Goal: Task Accomplishment & Management: Manage account settings

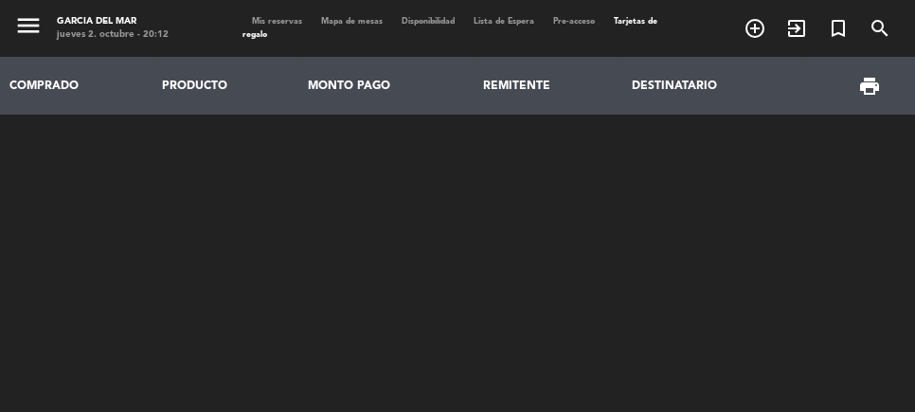
click at [274, 20] on span "Mis reservas" at bounding box center [277, 21] width 69 height 9
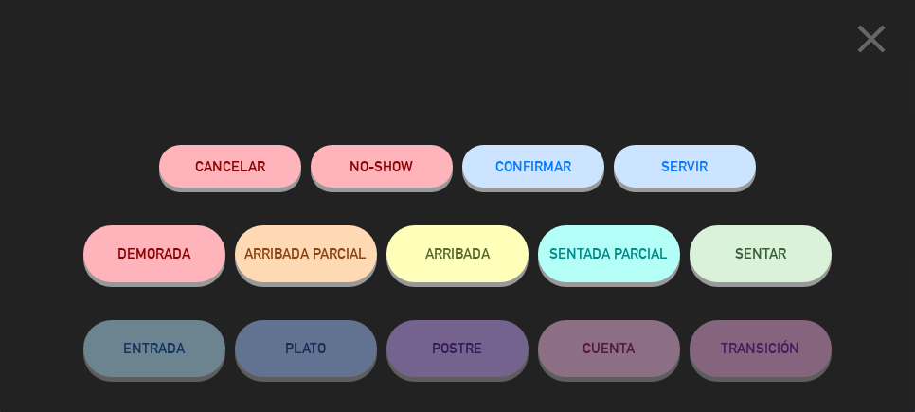
click at [763, 252] on span "SENTAR" at bounding box center [760, 253] width 51 height 16
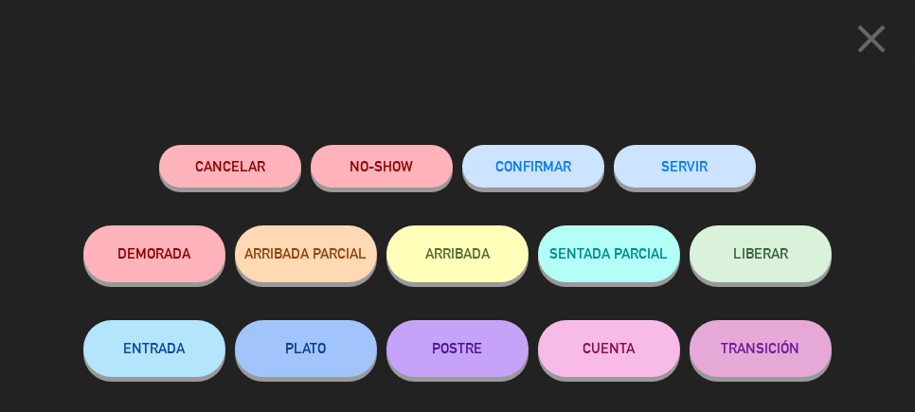
click at [695, 158] on button "SERVIR" at bounding box center [685, 166] width 142 height 43
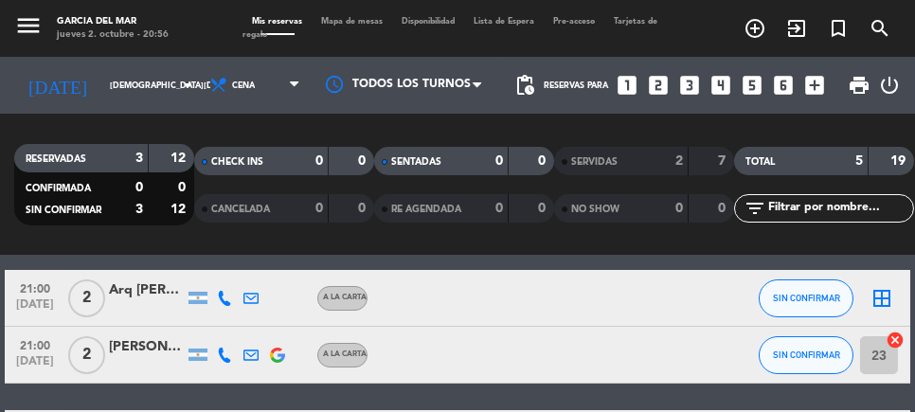
scroll to position [84, 0]
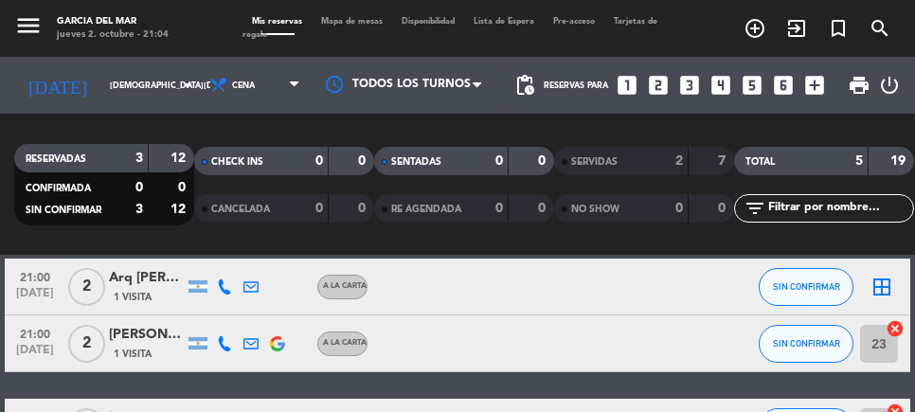
click at [889, 283] on icon "border_all" at bounding box center [881, 287] width 23 height 23
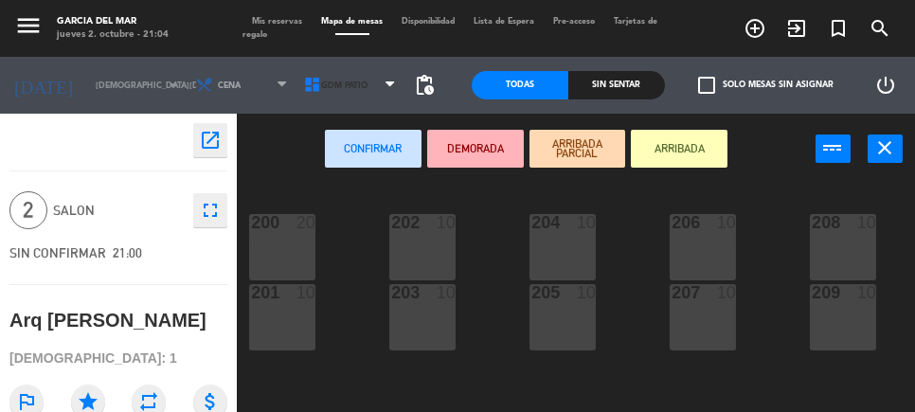
click at [349, 75] on span "GDM PATIO" at bounding box center [351, 85] width 108 height 42
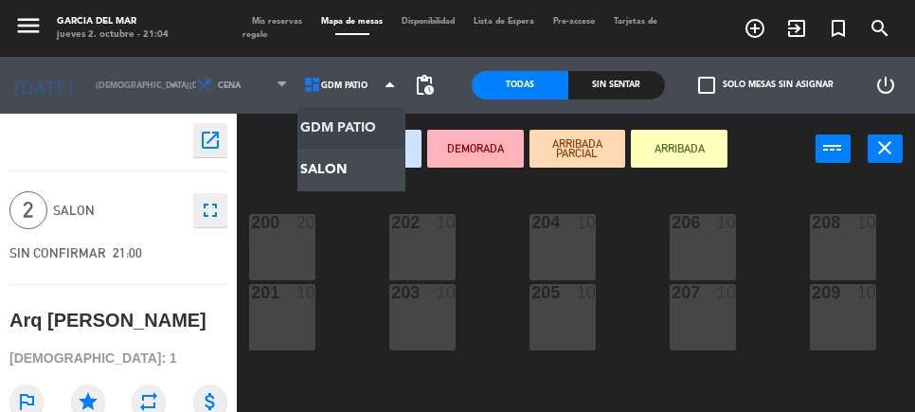
click at [339, 171] on ng-component "menu [PERSON_NAME] del Mar [DATE] 2. octubre - 21:04 Mis reservas Mapa de mesas…" at bounding box center [457, 249] width 915 height 499
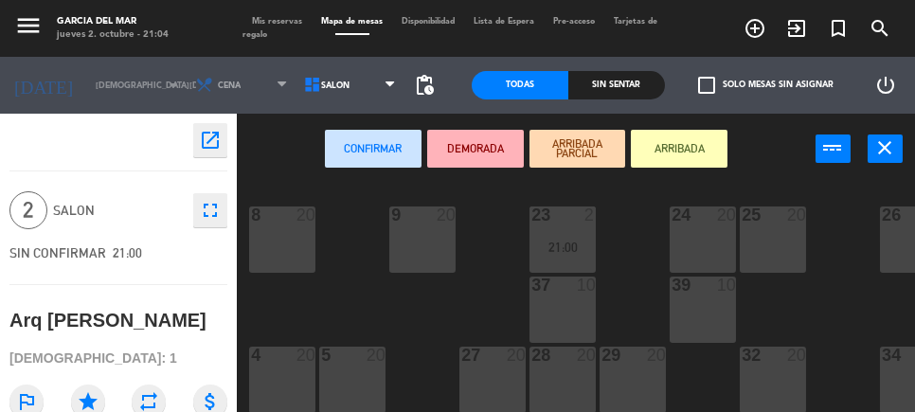
scroll to position [192, 0]
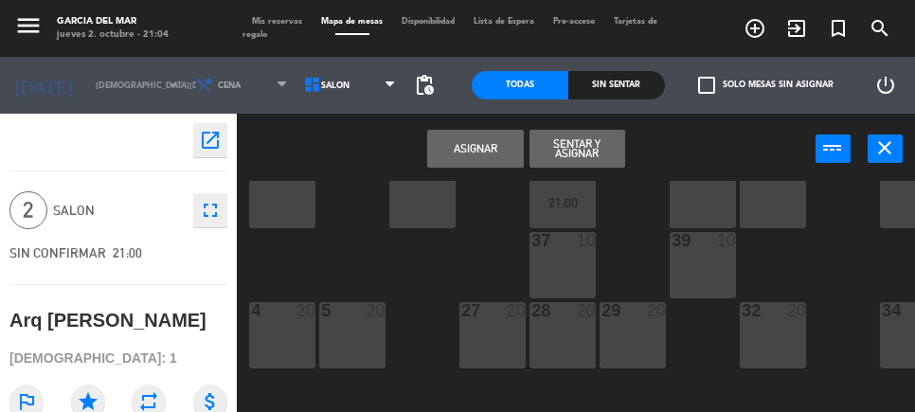
click at [488, 143] on button "Asignar" at bounding box center [475, 149] width 97 height 38
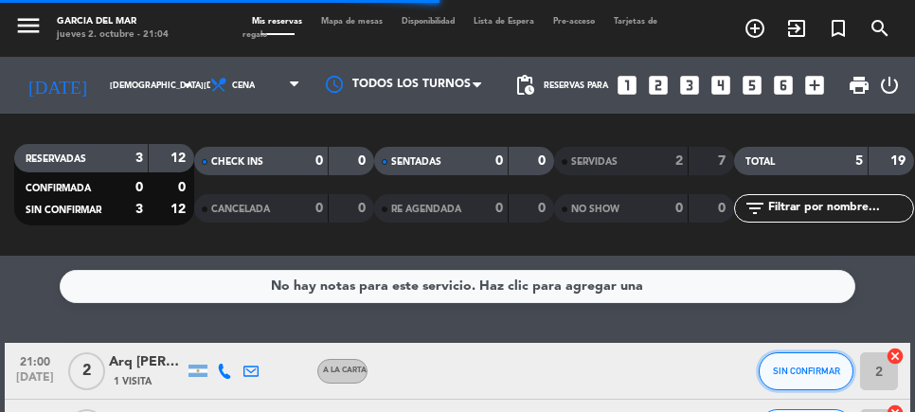
click at [814, 362] on button "SIN CONFIRMAR" at bounding box center [806, 371] width 95 height 38
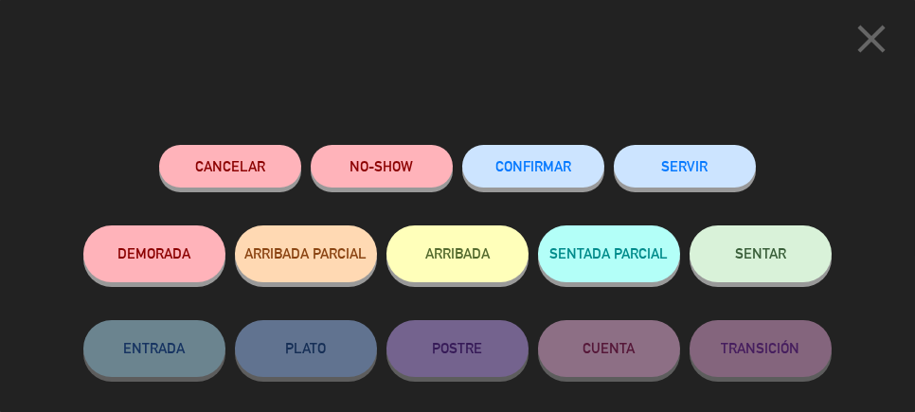
click at [765, 258] on span "SENTAR" at bounding box center [760, 253] width 51 height 16
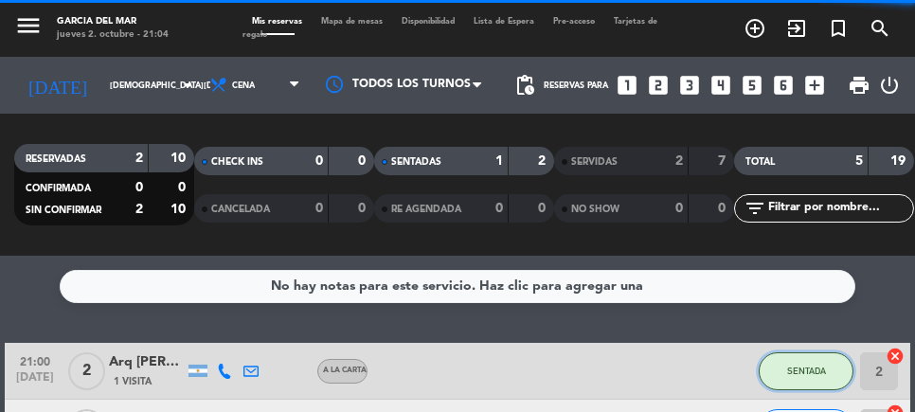
click at [811, 378] on button "SENTADA" at bounding box center [806, 371] width 95 height 38
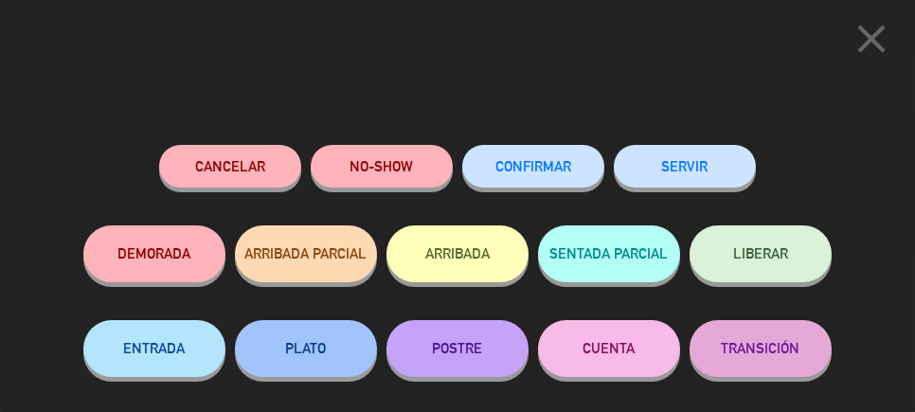
click at [705, 167] on button "SERVIR" at bounding box center [685, 166] width 142 height 43
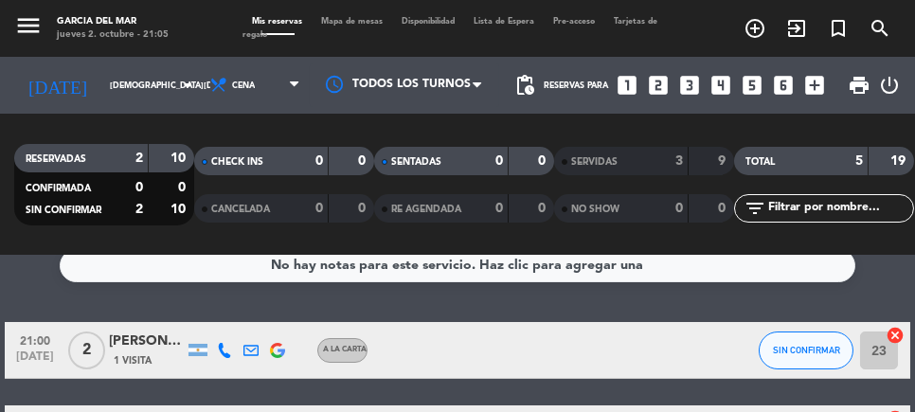
scroll to position [20, 0]
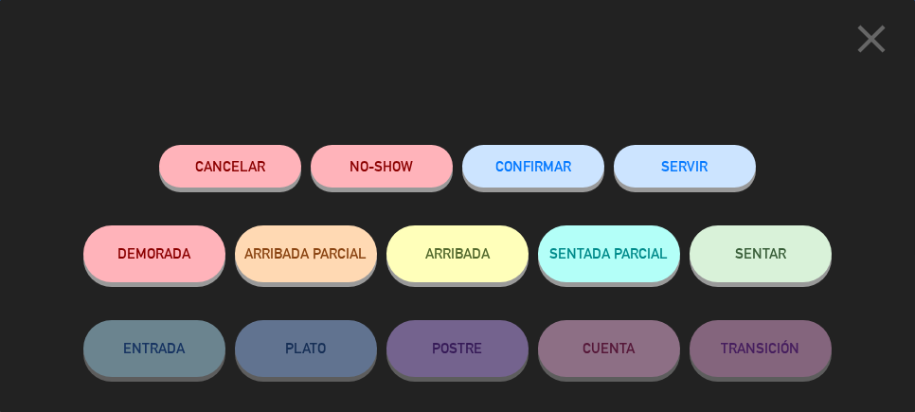
click at [762, 247] on button "SENTAR" at bounding box center [760, 253] width 142 height 57
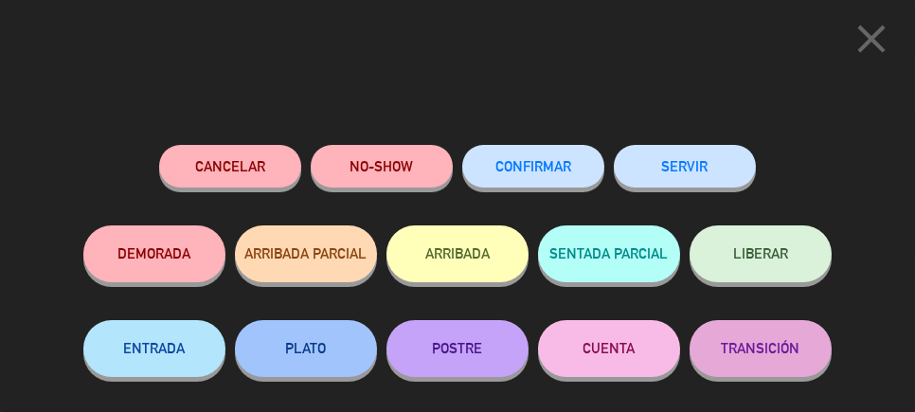
click at [705, 158] on button "SERVIR" at bounding box center [685, 166] width 142 height 43
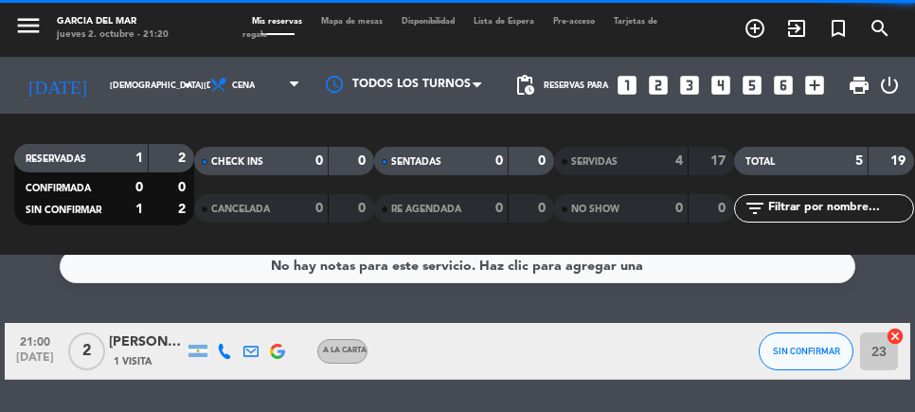
scroll to position [0, 0]
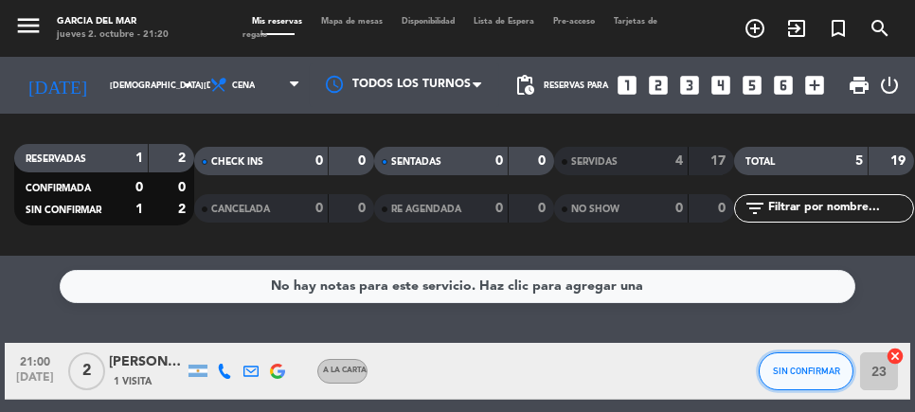
click at [806, 366] on span "SIN CONFIRMAR" at bounding box center [806, 371] width 67 height 10
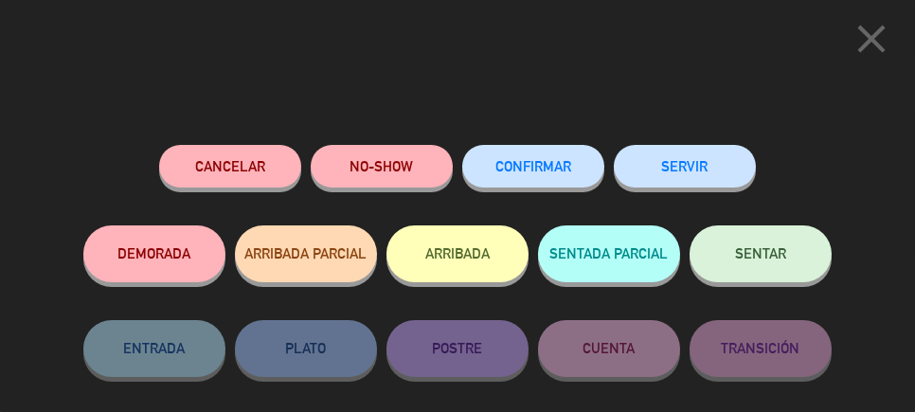
click at [388, 155] on button "NO-SHOW" at bounding box center [382, 166] width 142 height 43
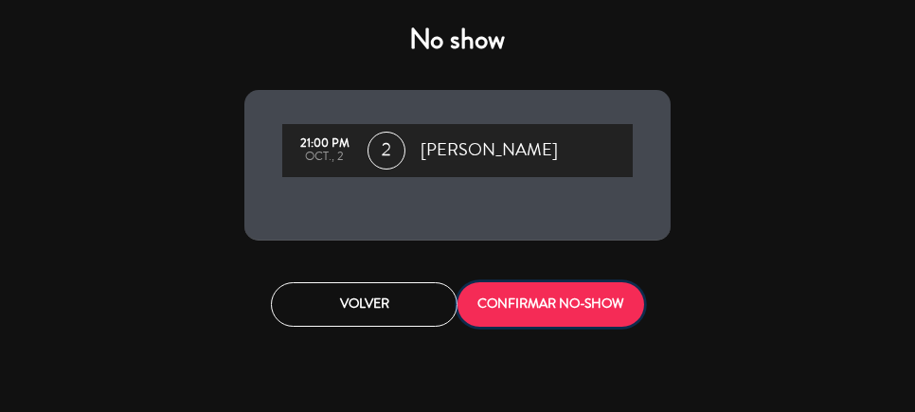
click at [567, 288] on button "CONFIRMAR NO-SHOW" at bounding box center [550, 304] width 187 height 45
